Goal: Check status: Check status

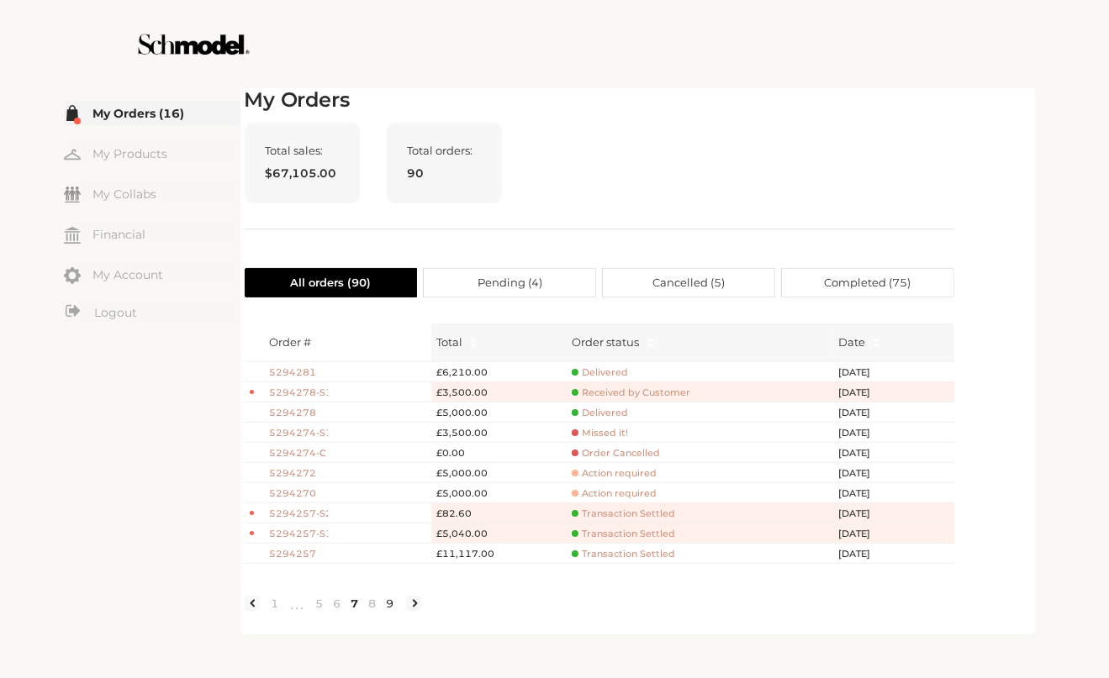
click at [388, 611] on link "9" at bounding box center [391, 603] width 18 height 15
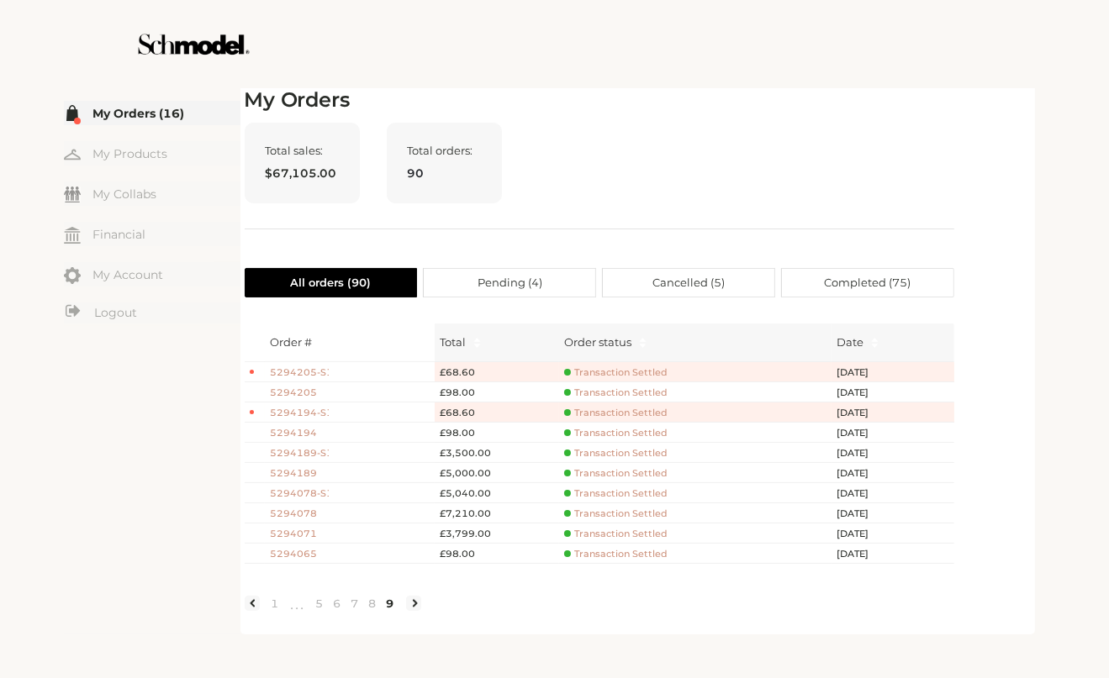
click at [598, 556] on span "Transaction Settled" at bounding box center [615, 554] width 103 height 13
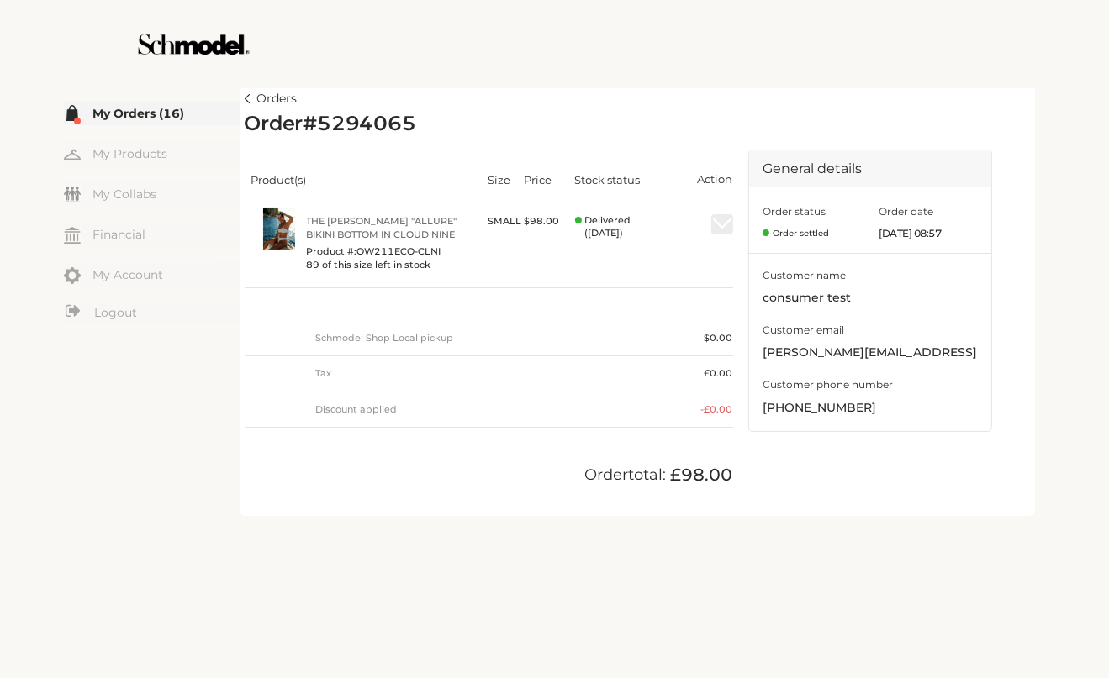
click at [246, 100] on img at bounding box center [248, 98] width 6 height 9
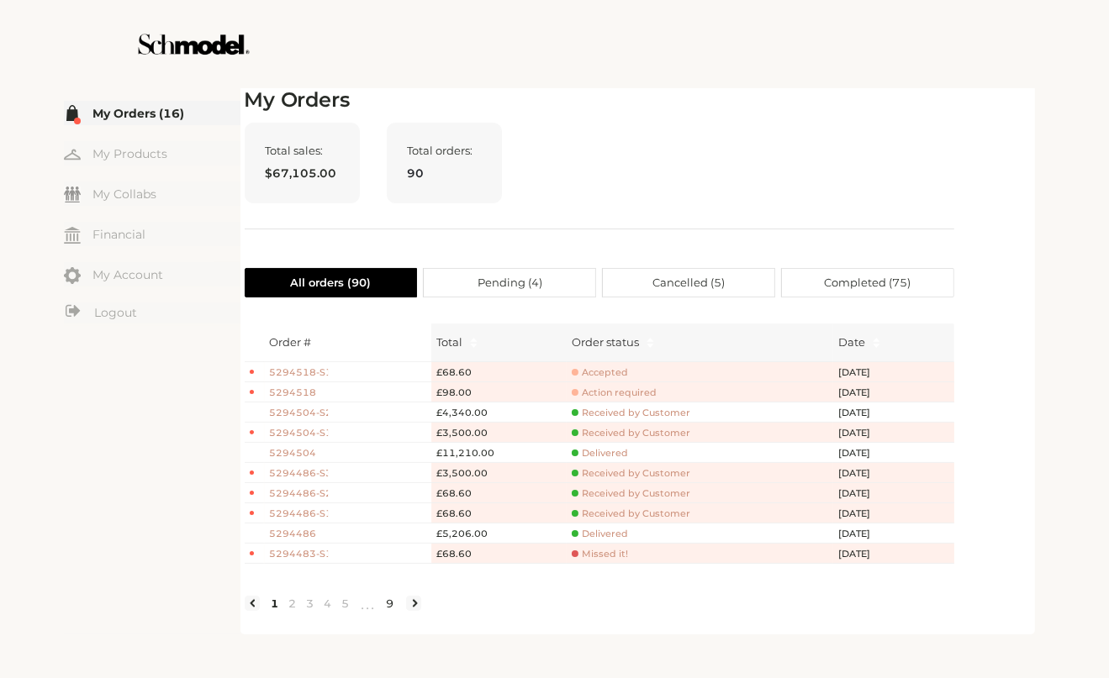
click at [382, 611] on link "9" at bounding box center [391, 603] width 18 height 15
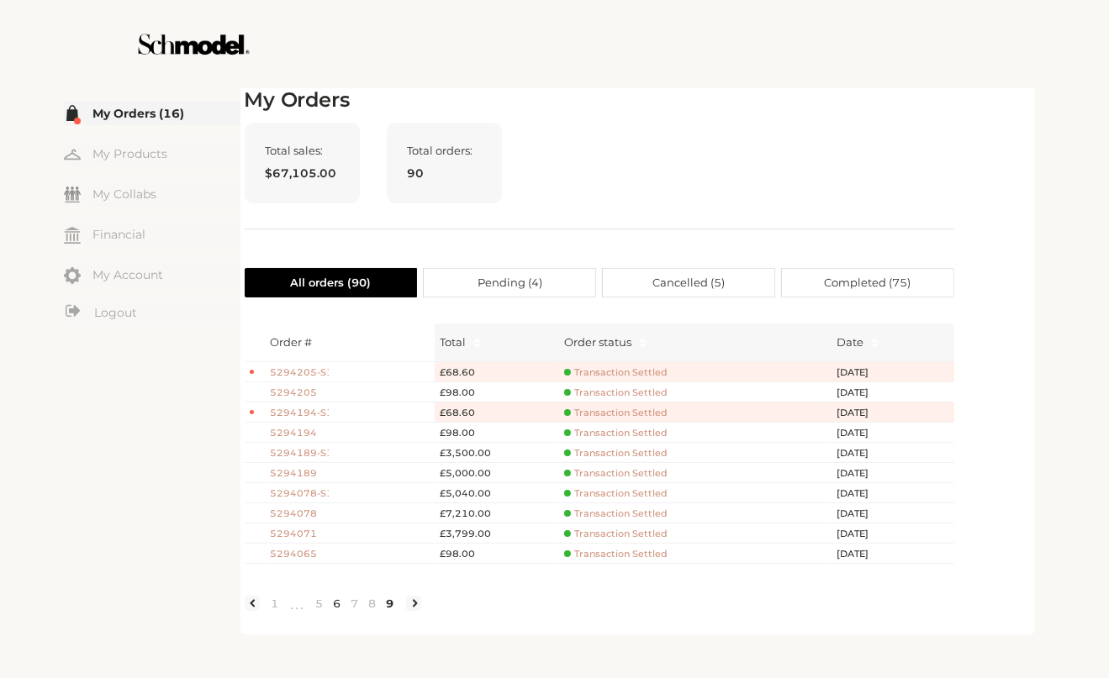
click at [337, 611] on link "6" at bounding box center [338, 603] width 18 height 15
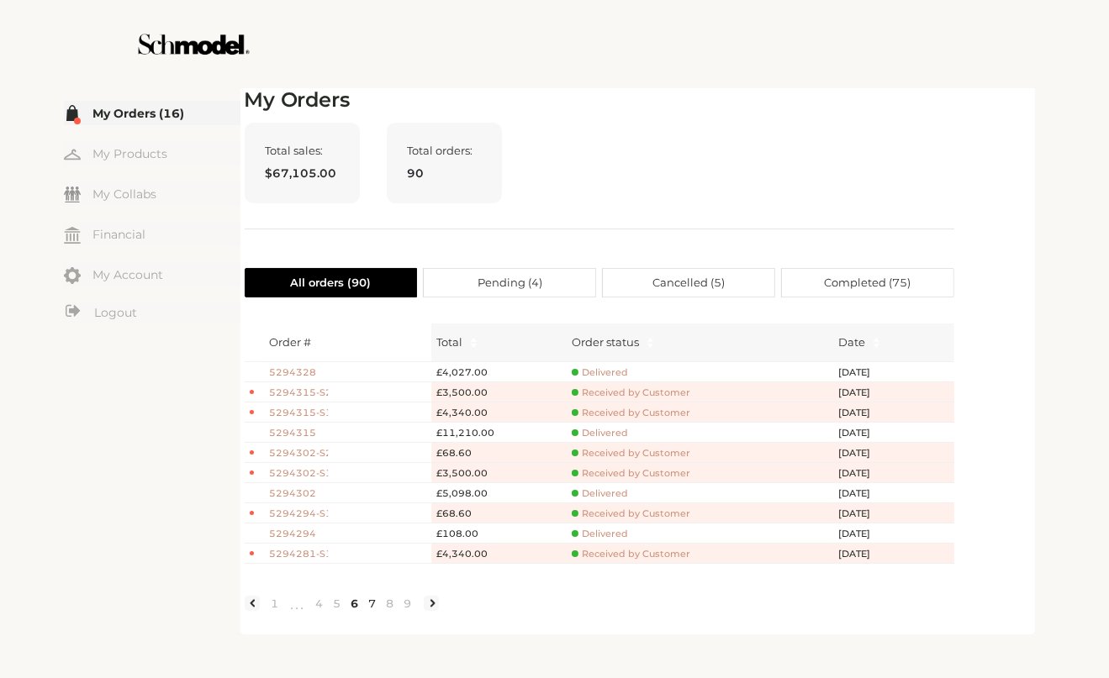
click at [369, 610] on link "7" at bounding box center [373, 603] width 18 height 15
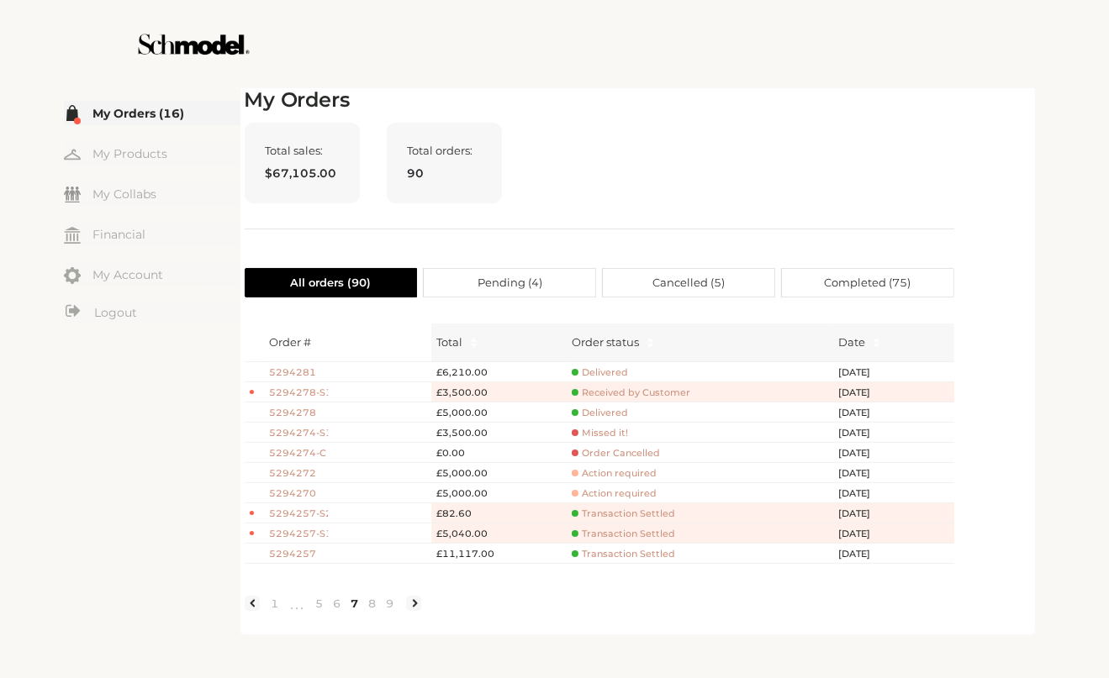
click at [739, 134] on div "Total sales: $67,105.00 Total orders: 90" at bounding box center [599, 176] width 709 height 107
click at [390, 611] on link "9" at bounding box center [391, 603] width 18 height 15
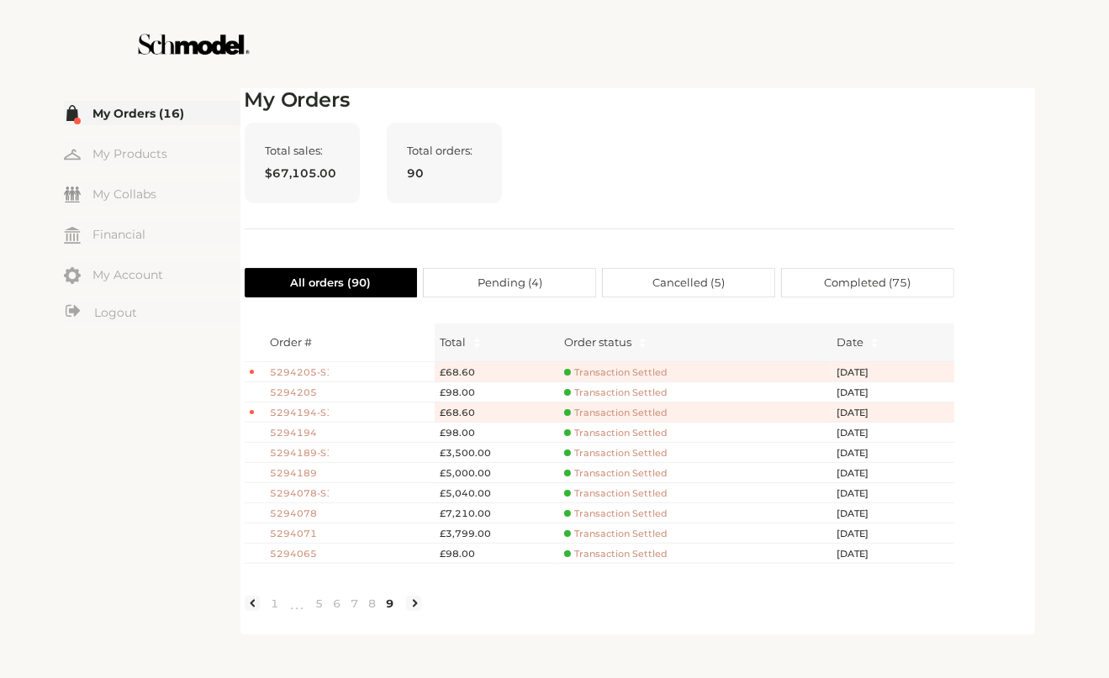
click at [646, 156] on div "Total sales: $67,105.00 Total orders: 90" at bounding box center [599, 176] width 709 height 107
click at [118, 240] on link "Financial" at bounding box center [152, 234] width 177 height 24
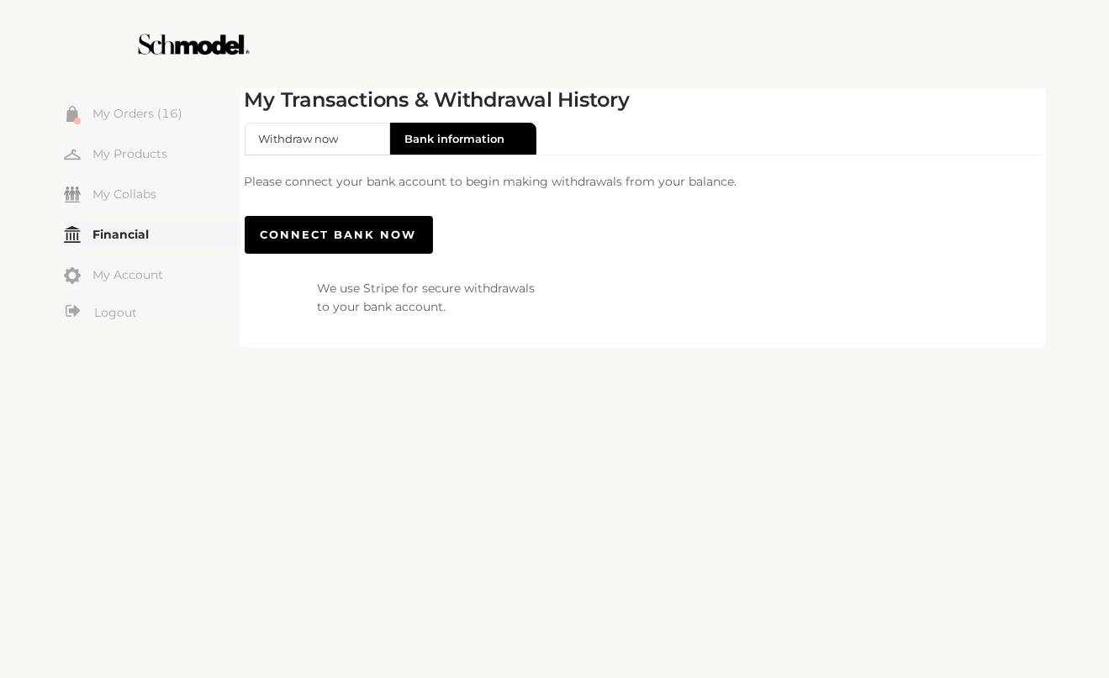
click at [700, 120] on div "My Transactions & Withdrawal History Withdraw now Bank information Please conne…" at bounding box center [643, 202] width 797 height 228
click at [146, 150] on link "My Products" at bounding box center [152, 153] width 177 height 24
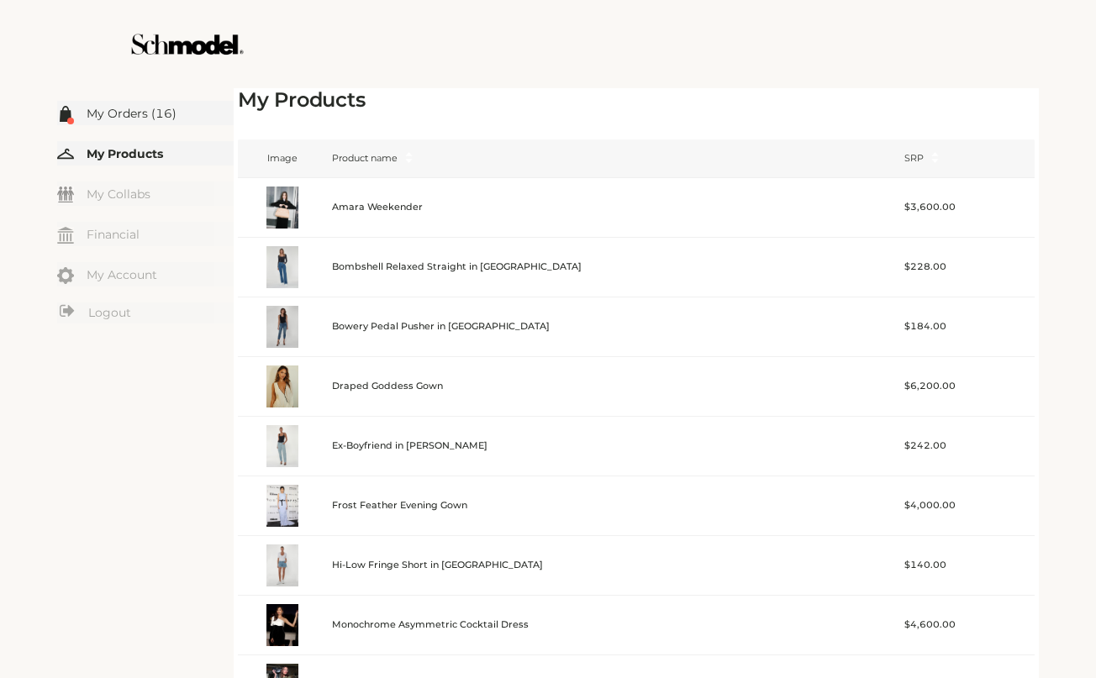
click at [134, 119] on link "My Orders (16)" at bounding box center [145, 113] width 177 height 24
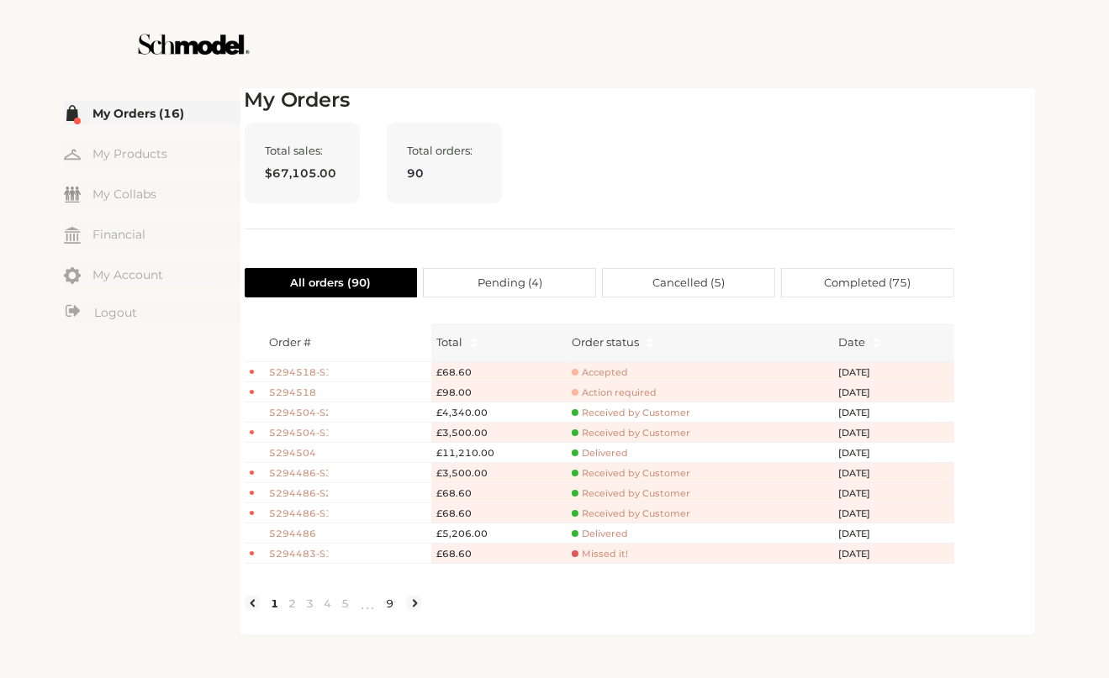
click at [392, 611] on link "9" at bounding box center [391, 603] width 18 height 15
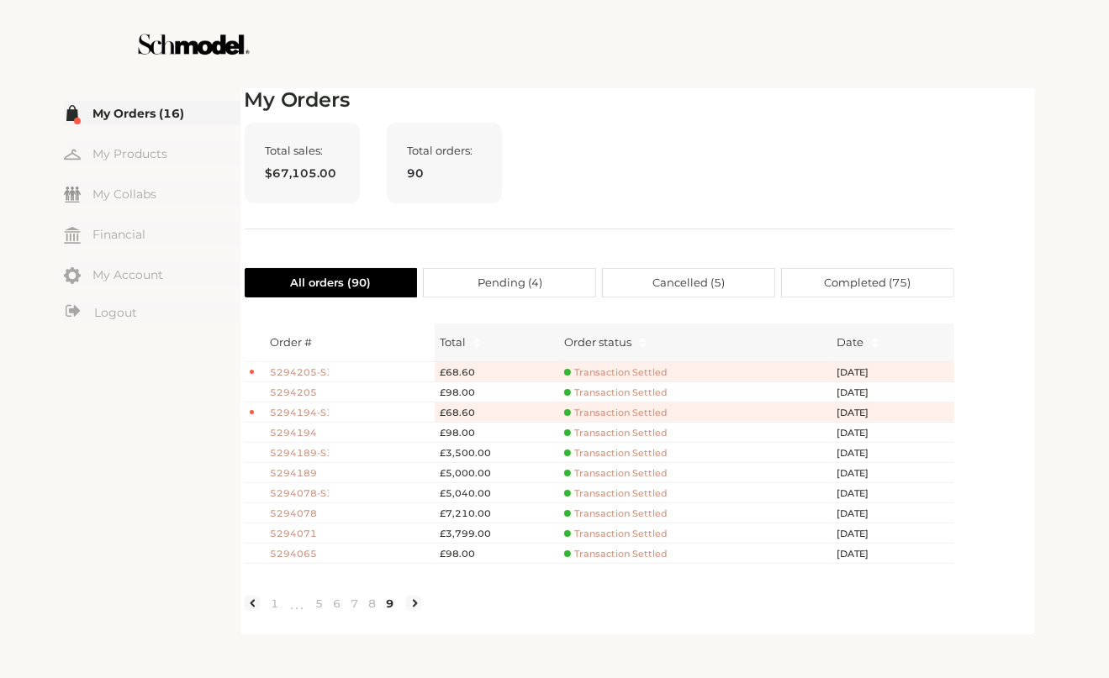
click at [296, 550] on span "5294065" at bounding box center [299, 554] width 59 height 14
click at [373, 611] on link "8" at bounding box center [373, 603] width 18 height 15
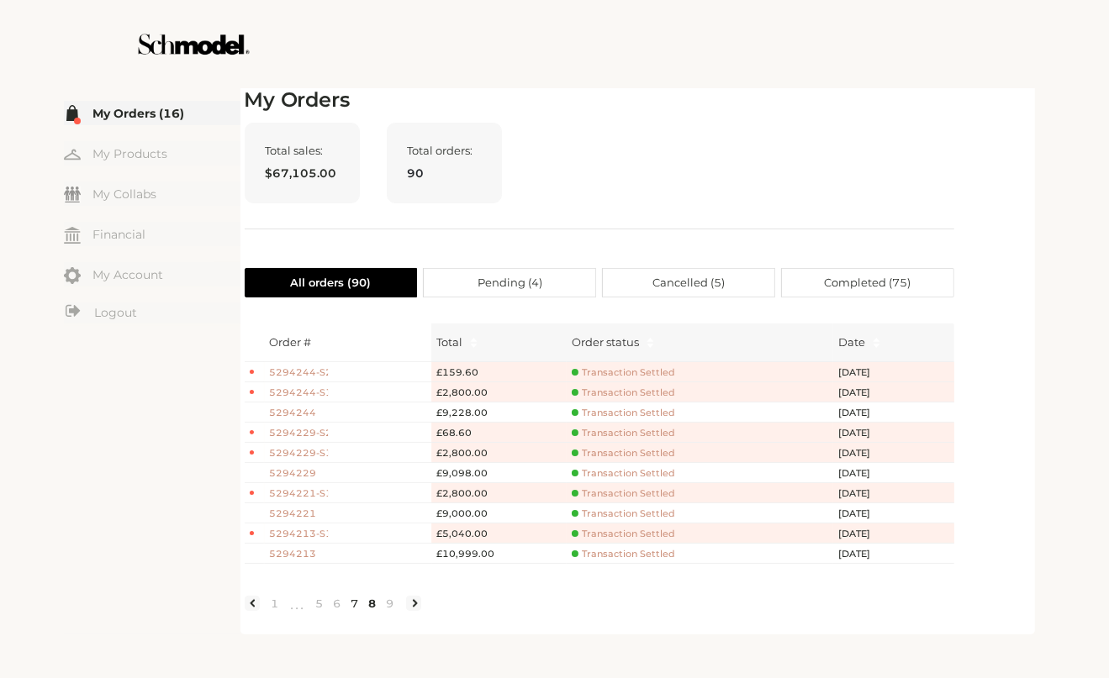
click at [350, 606] on link "7" at bounding box center [355, 603] width 18 height 15
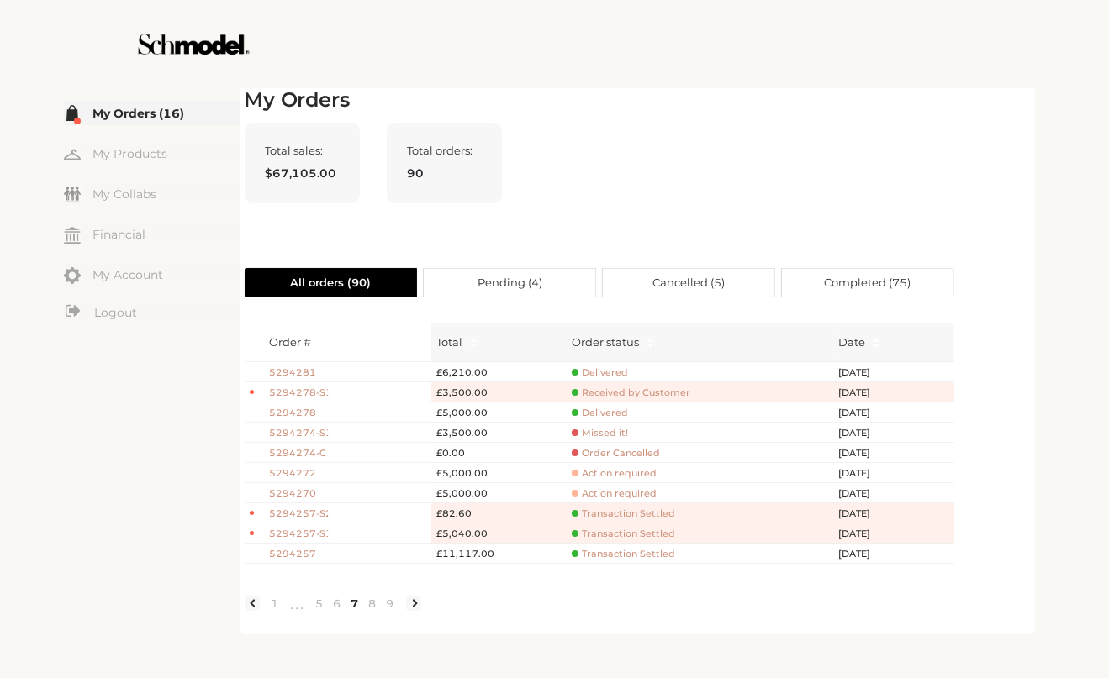
click at [986, 445] on div "My Orders Total sales: $67,105.00 Total orders: 90 All orders ( 90 ) Pending ( …" at bounding box center [638, 359] width 786 height 542
click at [744, 677] on div "☰ My Orders (16) My Products My Collabs Dashboard Financial My Account Logout I…" at bounding box center [554, 339] width 1109 height 678
click at [312, 611] on link "5" at bounding box center [320, 603] width 18 height 15
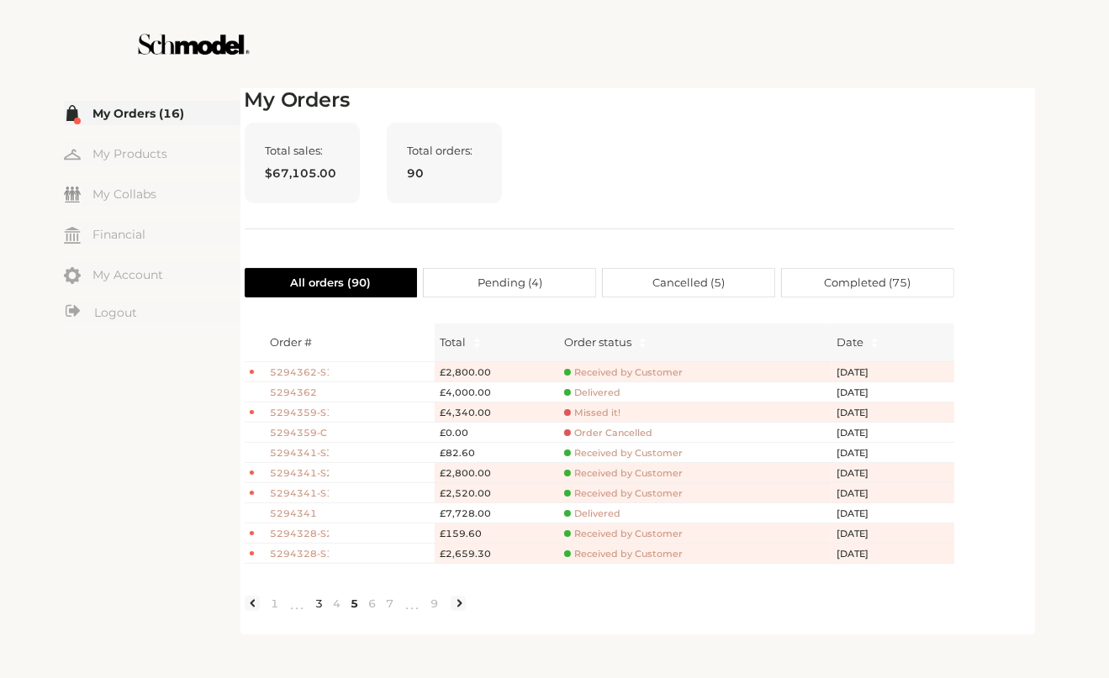
click at [311, 611] on link "3" at bounding box center [320, 603] width 18 height 15
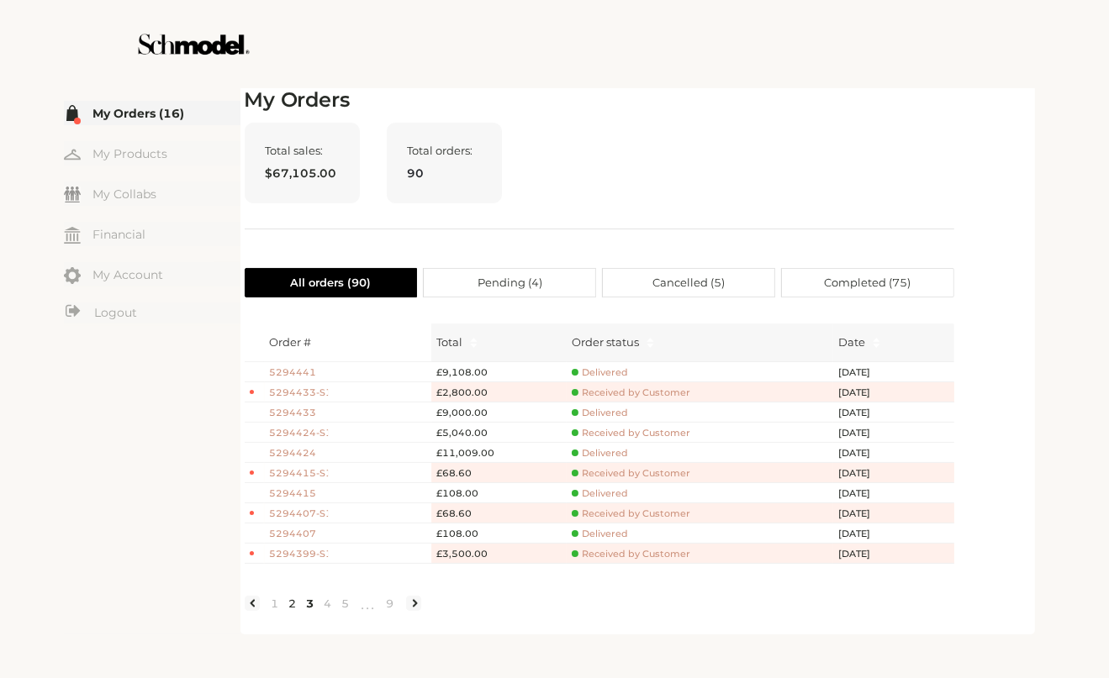
click at [286, 611] on link "2" at bounding box center [293, 603] width 18 height 15
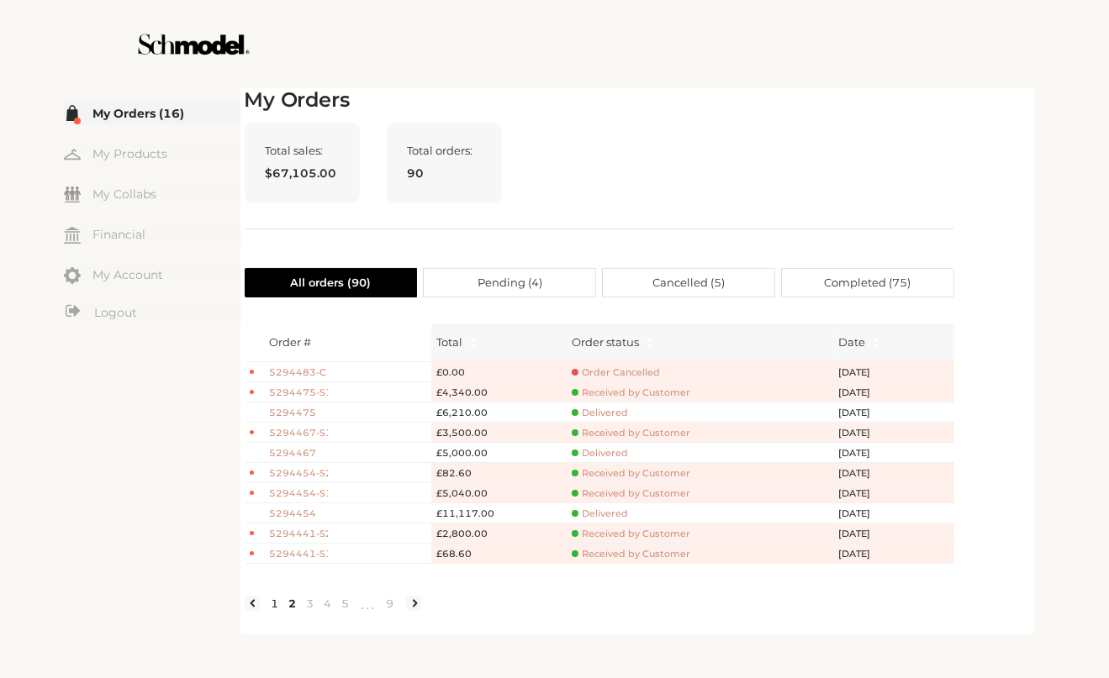
click at [272, 611] on link "1" at bounding box center [275, 603] width 18 height 15
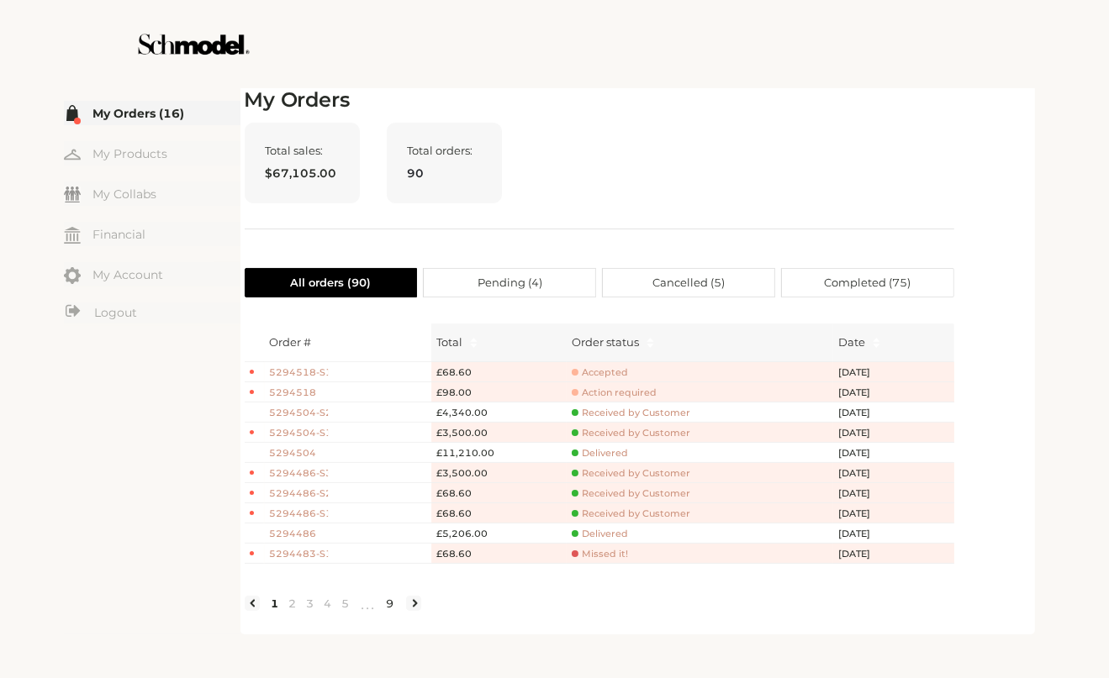
click at [390, 611] on link "9" at bounding box center [391, 603] width 18 height 15
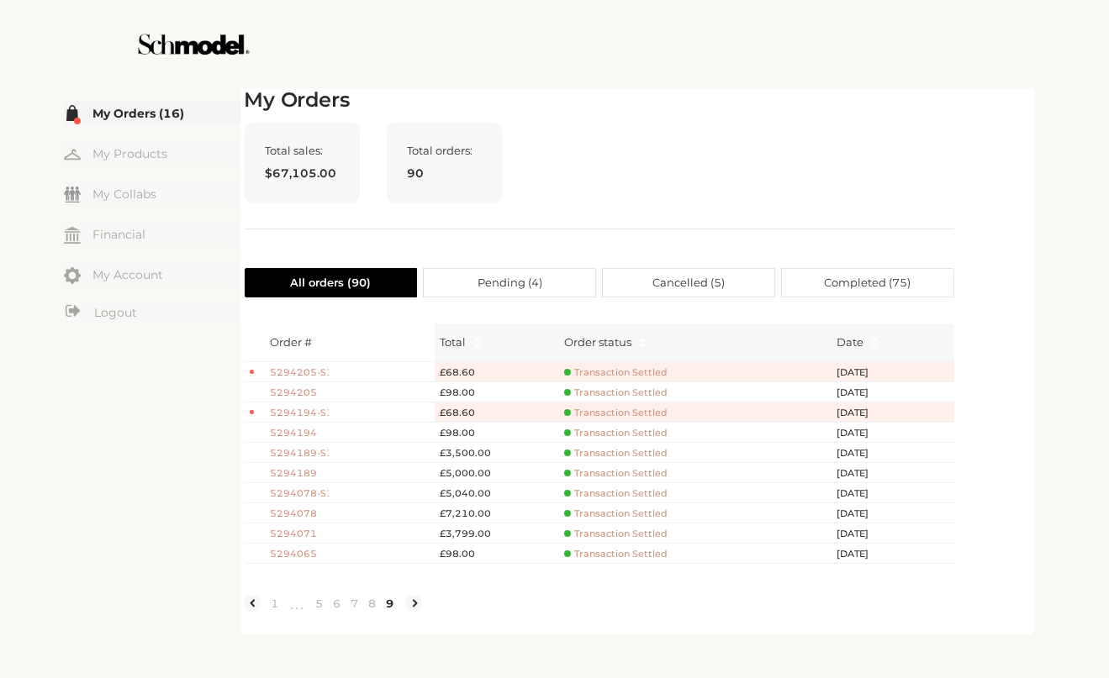
click at [887, 618] on div "Order # Total Order status Date 5294205-S1 £68.60 Transaction Settled [DATE] 52…" at bounding box center [599, 470] width 709 height 319
click at [299, 555] on span "5294065" at bounding box center [299, 554] width 59 height 14
click at [304, 551] on span "5294065" at bounding box center [299, 554] width 59 height 14
